Goal: Information Seeking & Learning: Learn about a topic

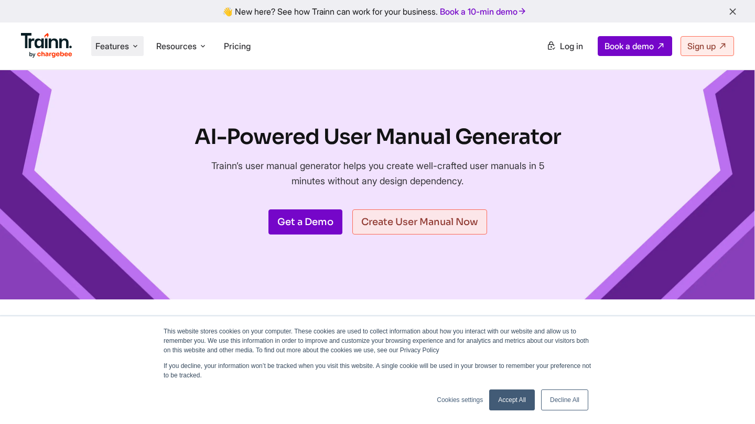
click at [114, 47] on span "Features" at bounding box center [112, 46] width 34 height 12
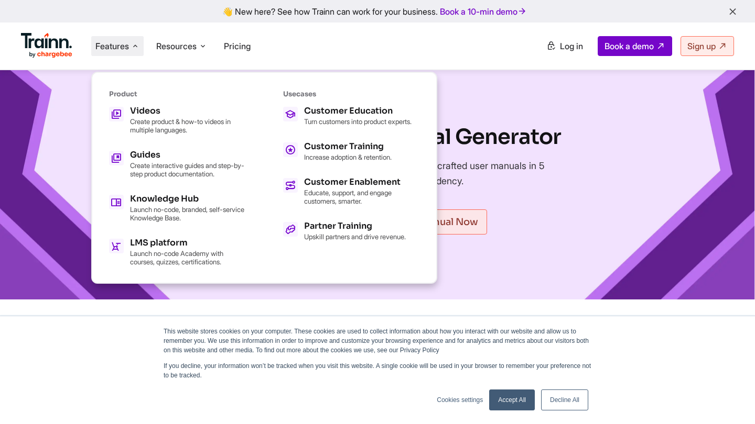
click at [63, 165] on div "AI-Powered User Manual Generator Trainn’s user manual generator helps you creat…" at bounding box center [377, 185] width 755 height 230
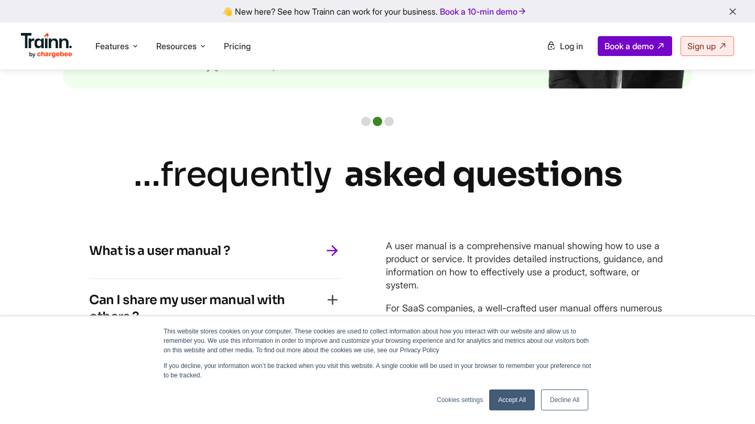
scroll to position [2815, 0]
click at [58, 55] on img at bounding box center [46, 45] width 51 height 25
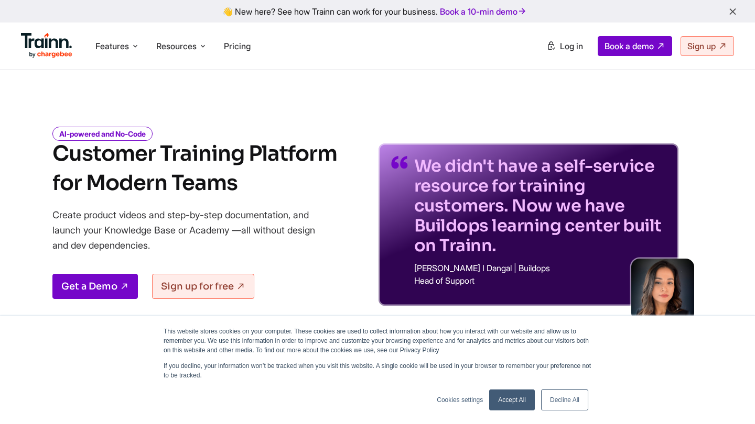
scroll to position [1, 0]
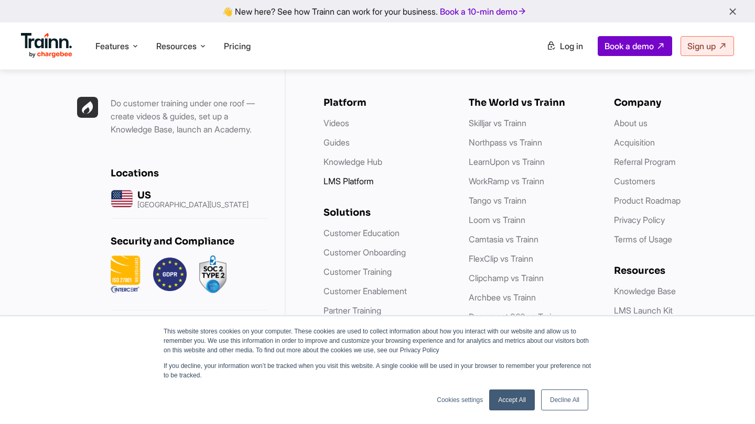
scroll to position [2991, 0]
click at [624, 120] on link "About us" at bounding box center [631, 123] width 34 height 10
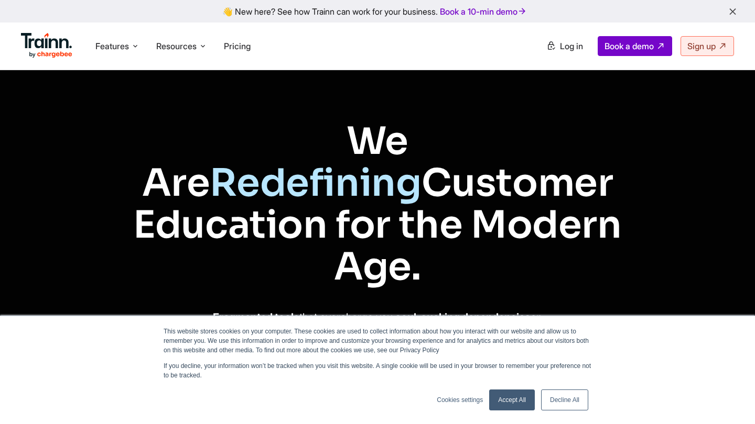
click at [550, 395] on link "Decline All" at bounding box center [564, 400] width 47 height 21
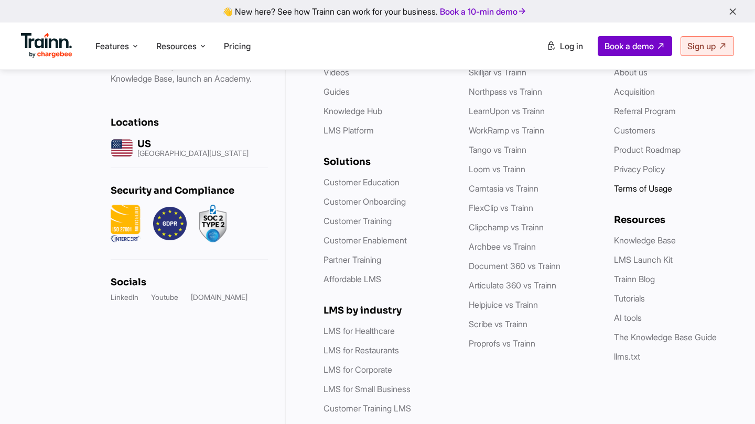
scroll to position [4308, 0]
click at [120, 293] on link "LinkedIn" at bounding box center [125, 298] width 28 height 10
drag, startPoint x: 66, startPoint y: 54, endPoint x: 47, endPoint y: 54, distance: 18.9
click at [47, 54] on ul "Features Product Videos Create product & how-to videos in multiple languages. G…" at bounding box center [199, 46] width 356 height 30
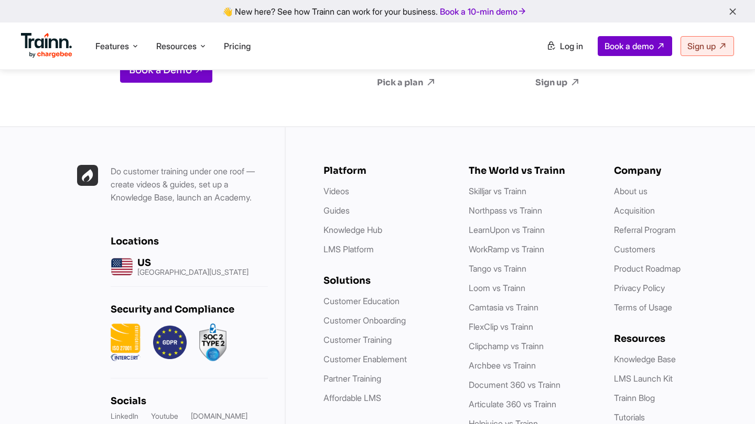
scroll to position [4189, 0]
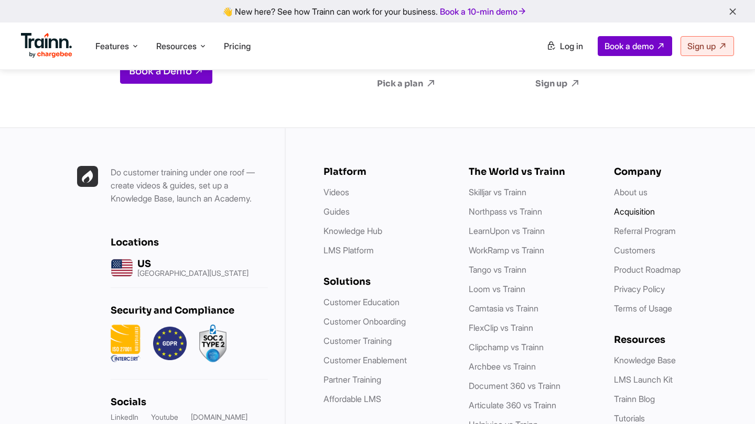
click at [628, 206] on link "Acquisition" at bounding box center [634, 211] width 41 height 10
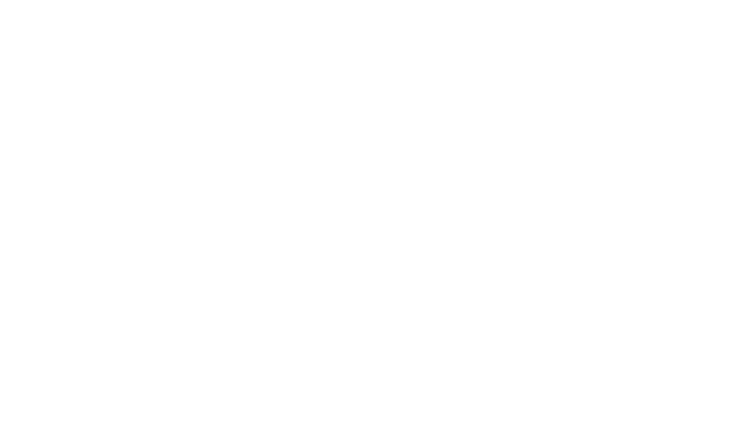
scroll to position [2815, 0]
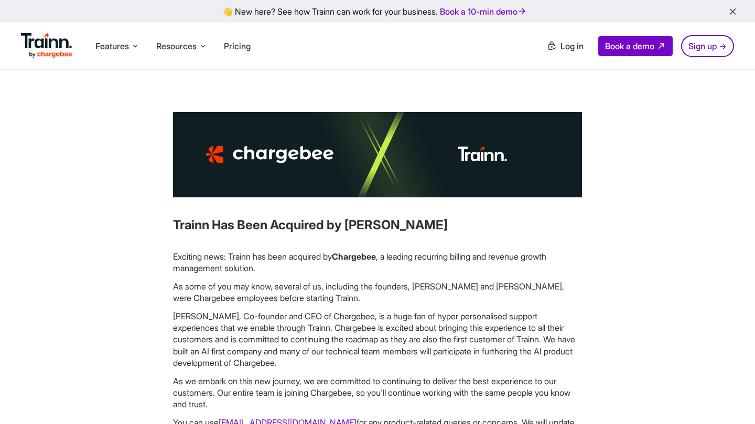
drag, startPoint x: 418, startPoint y: 228, endPoint x: 351, endPoint y: 219, distance: 68.2
click at [351, 219] on h3 "Trainn Has Been Acquired by Chargebee" at bounding box center [377, 225] width 409 height 18
copy h3 "Chargebee"
